Goal: Complete application form: Complete application form

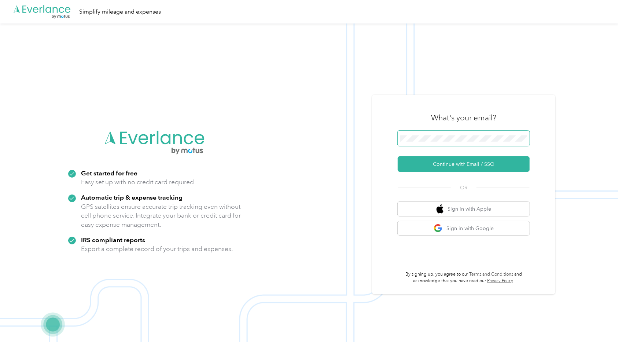
click at [423, 134] on span at bounding box center [464, 138] width 132 height 15
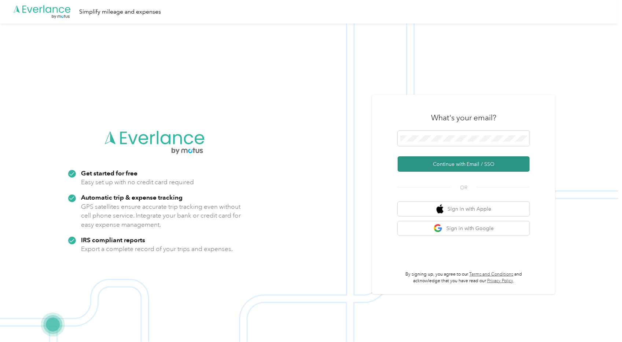
click at [464, 165] on button "Continue with Email / SSO" at bounding box center [464, 163] width 132 height 15
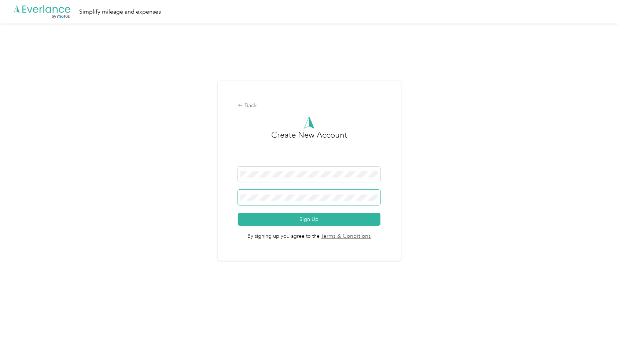
click at [296, 194] on span at bounding box center [309, 197] width 142 height 15
click at [315, 203] on span at bounding box center [309, 197] width 142 height 15
click at [238, 213] on button "Sign Up" at bounding box center [309, 219] width 142 height 13
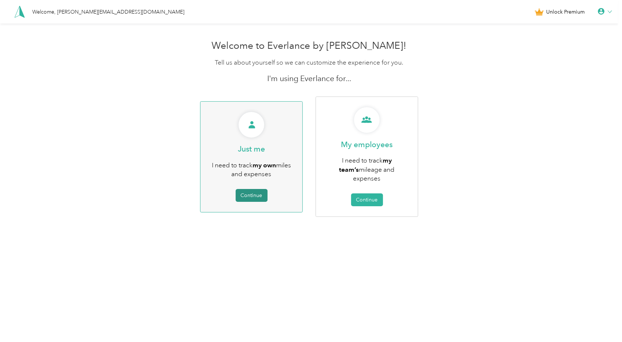
click at [254, 189] on button "Continue" at bounding box center [252, 195] width 32 height 13
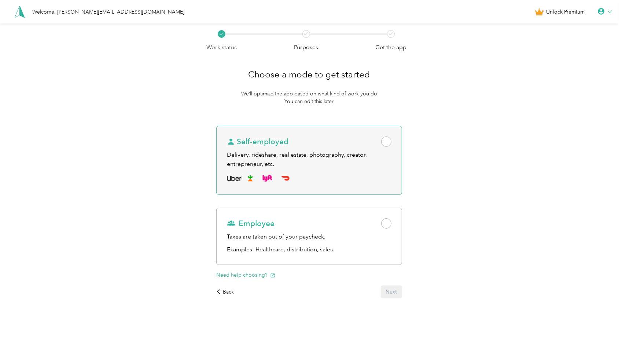
click at [367, 157] on div "Delivery, rideshare, real estate, photography, creator, entrepreneur, etc." at bounding box center [309, 159] width 164 height 18
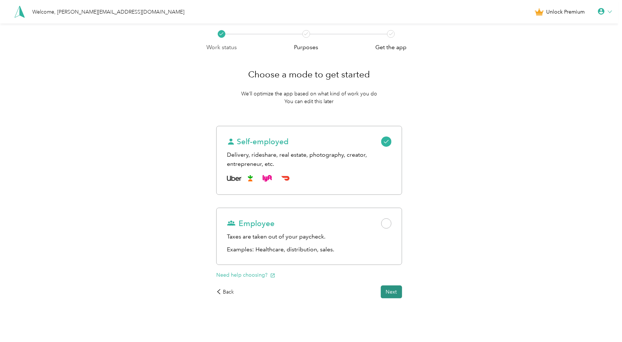
click at [392, 293] on button "Next" at bounding box center [391, 291] width 21 height 13
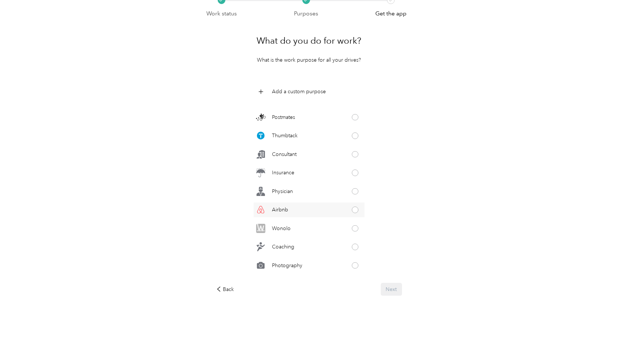
scroll to position [215, 0]
click at [320, 161] on div "Consultant" at bounding box center [309, 156] width 111 height 15
click at [387, 283] on button "Next" at bounding box center [391, 289] width 21 height 13
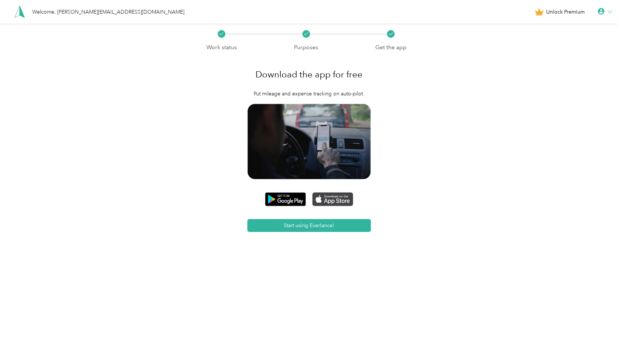
click at [334, 201] on img at bounding box center [332, 199] width 41 height 14
